Goal: Task Accomplishment & Management: Manage account settings

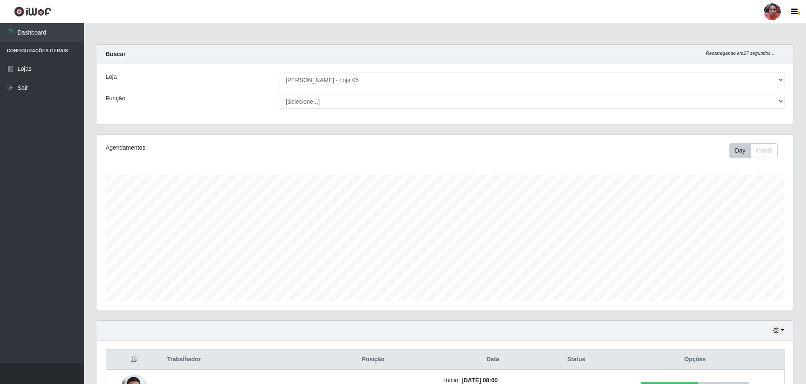
select select "252"
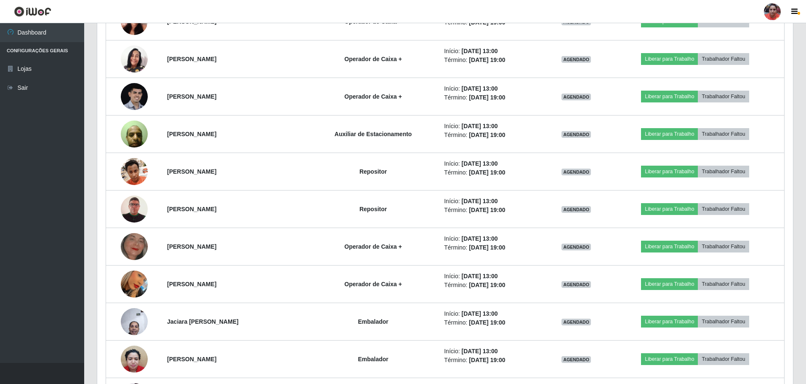
scroll to position [1822, 0]
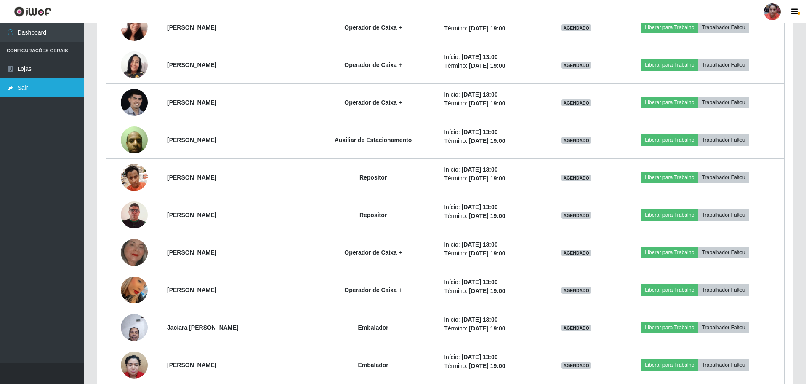
click at [16, 86] on link "Sair" at bounding box center [42, 87] width 84 height 19
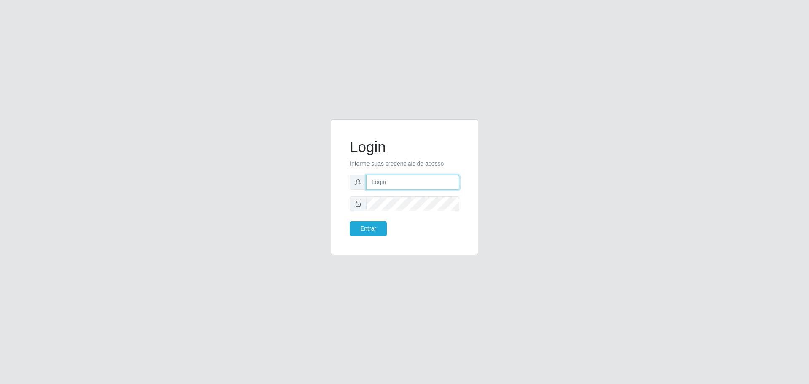
type input "[EMAIL_ADDRESS][DOMAIN_NAME]"
click at [368, 224] on button "Entrar" at bounding box center [368, 228] width 37 height 15
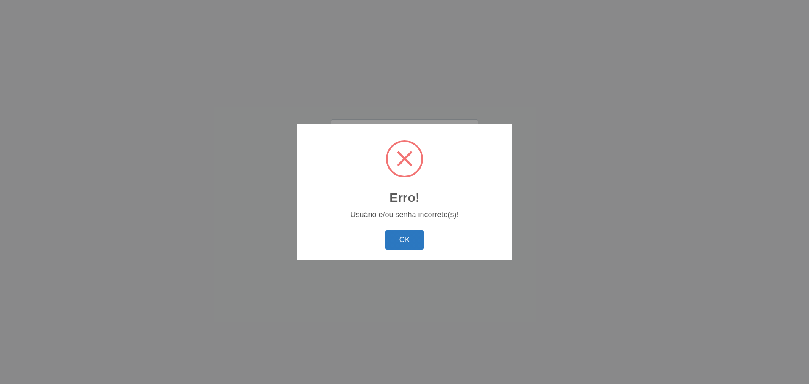
click at [400, 238] on button "OK" at bounding box center [404, 240] width 39 height 20
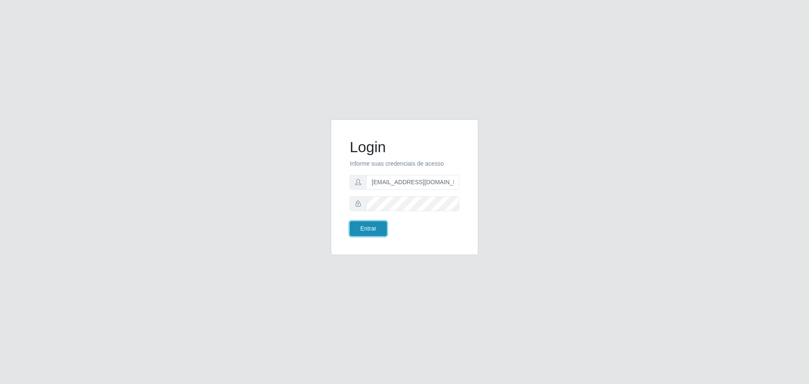
click at [367, 229] on button "Entrar" at bounding box center [368, 228] width 37 height 15
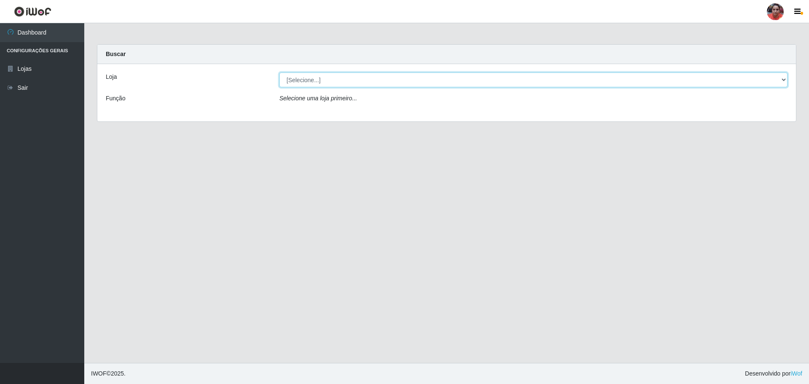
click at [783, 77] on select "[Selecione...] Mar Vermelho - Loja 05" at bounding box center [533, 79] width 508 height 15
select select "252"
click at [279, 72] on select "[Selecione...] Mar Vermelho - Loja 05" at bounding box center [533, 79] width 508 height 15
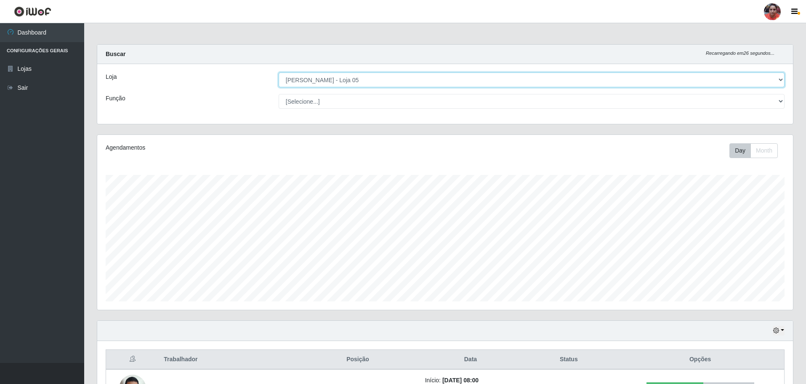
scroll to position [175, 696]
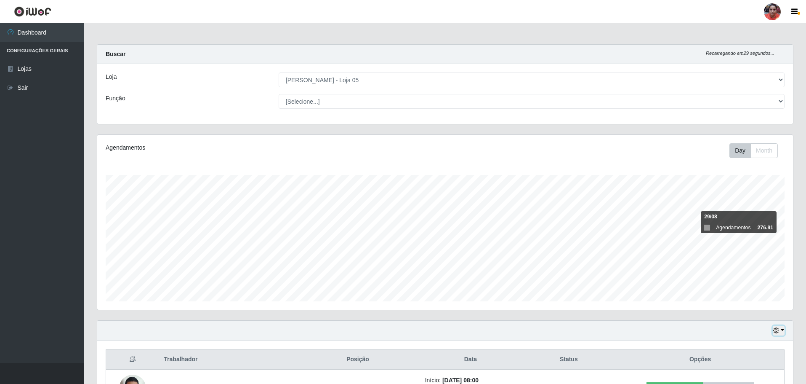
click at [783, 330] on button "button" at bounding box center [779, 331] width 12 height 10
click at [757, 278] on button "3 dias" at bounding box center [751, 281] width 67 height 18
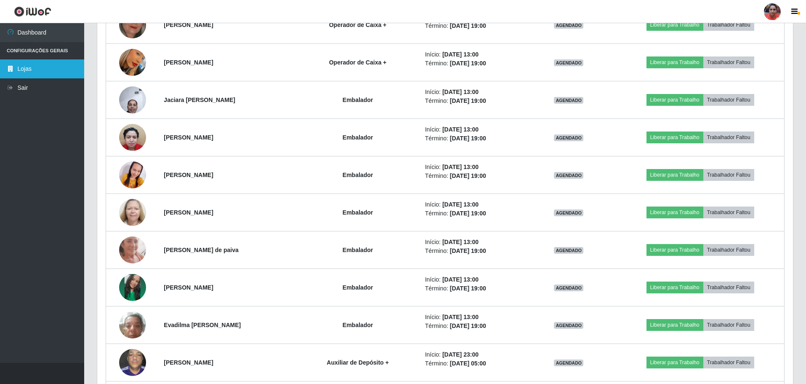
scroll to position [2312, 0]
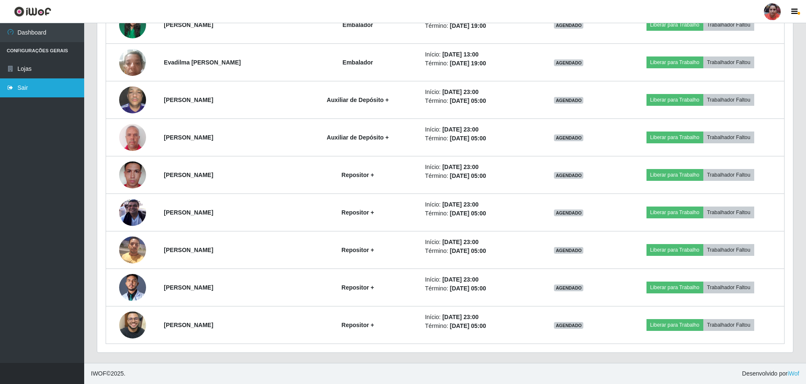
click at [38, 81] on link "Sair" at bounding box center [42, 87] width 84 height 19
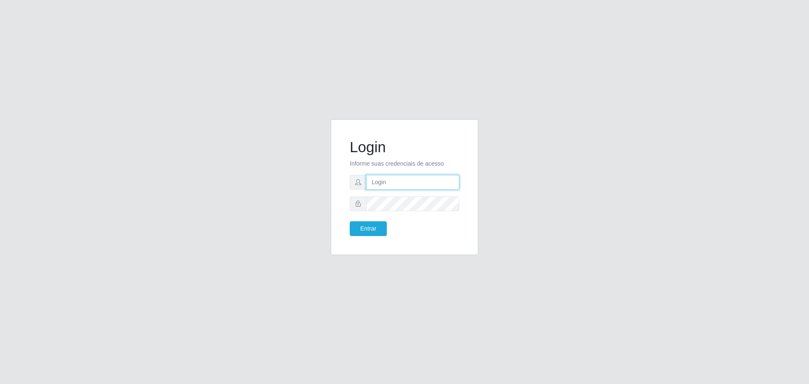
type input "[EMAIL_ADDRESS][DOMAIN_NAME]"
